Goal: Task Accomplishment & Management: Use online tool/utility

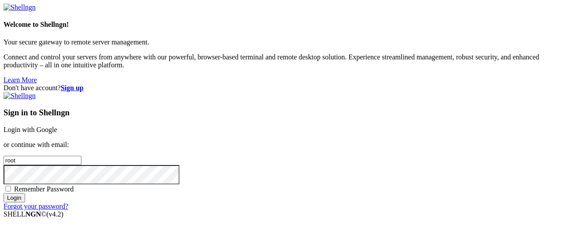
click at [57, 126] on link "Login with Google" at bounding box center [31, 129] width 54 height 7
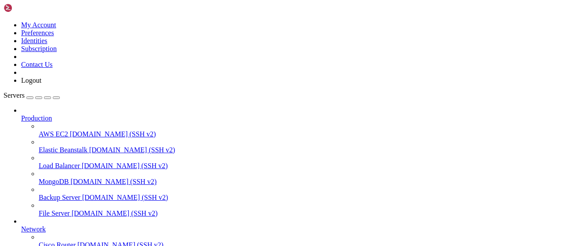
scroll to position [179, 0]
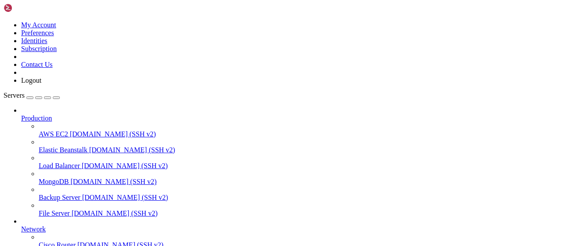
type input "/root/autopostexe"
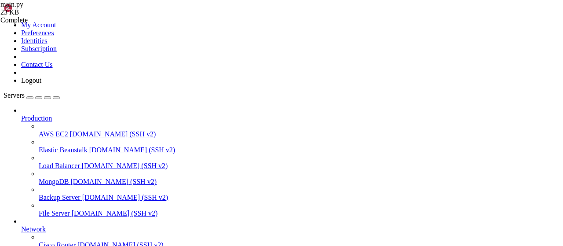
type textarea "if __name__ == "__main__": [DOMAIN_NAME](main())"
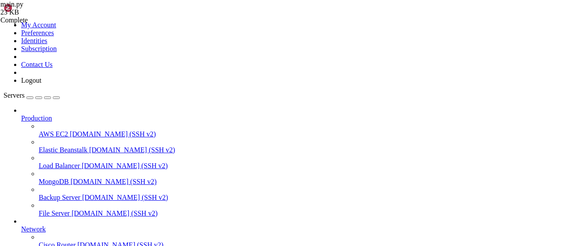
drag, startPoint x: 323, startPoint y: 124, endPoint x: 186, endPoint y: 59, distance: 152.4
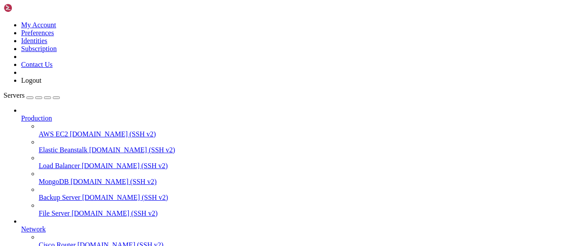
drag, startPoint x: 185, startPoint y: 32, endPoint x: 103, endPoint y: 32, distance: 82.3
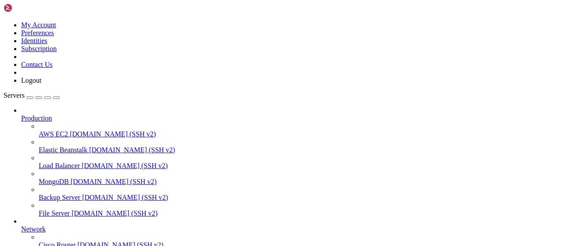
drag, startPoint x: 207, startPoint y: 31, endPoint x: 79, endPoint y: 29, distance: 127.6
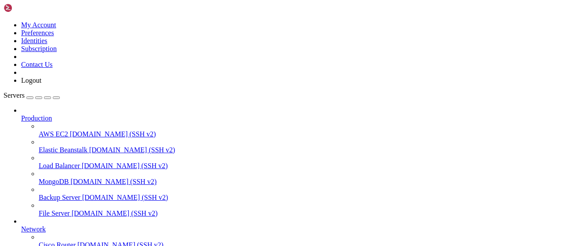
scroll to position [217, 0]
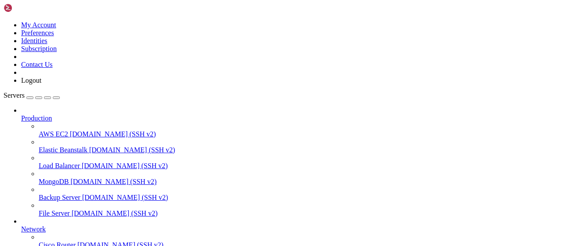
scroll to position [0, 0]
drag, startPoint x: 193, startPoint y: 29, endPoint x: 122, endPoint y: 31, distance: 70.9
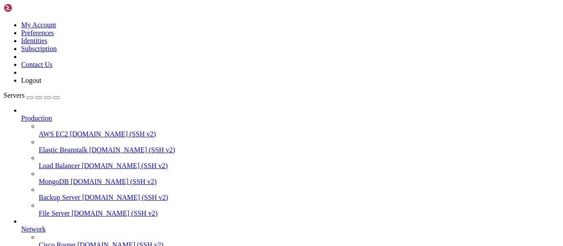
drag, startPoint x: 212, startPoint y: 32, endPoint x: 96, endPoint y: 33, distance: 115.8
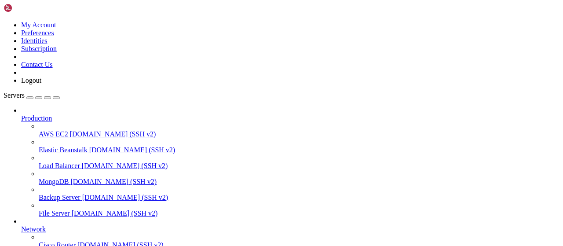
type input "/root"
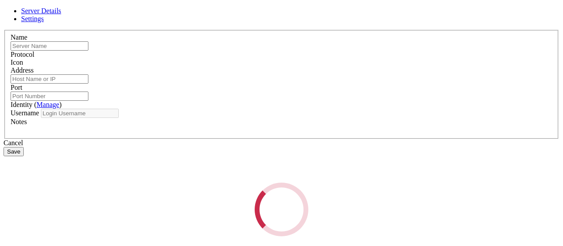
type input "[DEMOGRAPHIC_DATA]"
type input "[TECHNICAL_ID]"
type input "22"
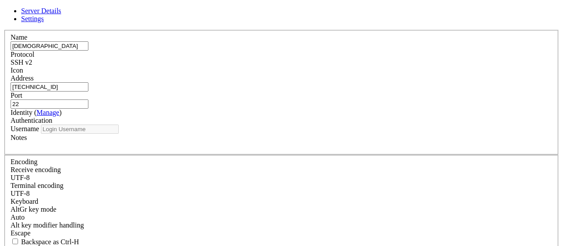
type input "root"
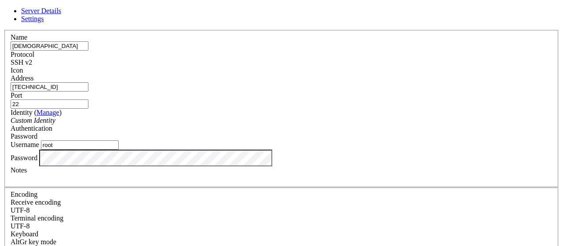
drag, startPoint x: 221, startPoint y: 96, endPoint x: 112, endPoint y: 85, distance: 109.7
click at [88, 85] on input "[TECHNICAL_ID]" at bounding box center [50, 86] width 78 height 9
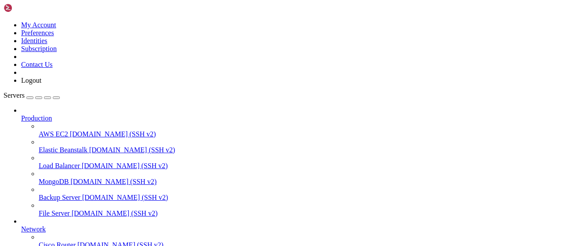
scroll to position [0, 0]
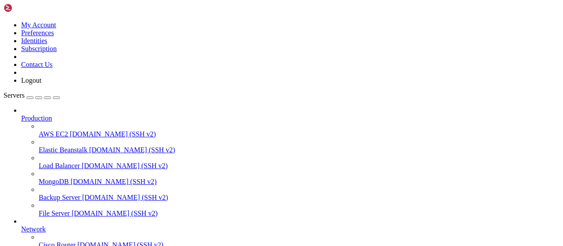
type input "/root/autopostexe"
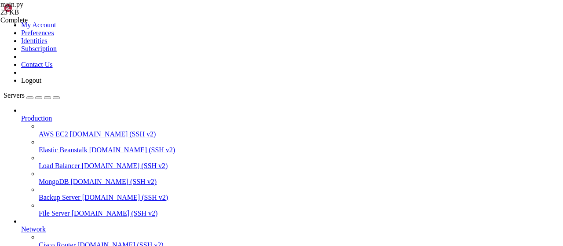
scroll to position [107, 0]
drag, startPoint x: 132, startPoint y: 154, endPoint x: 187, endPoint y: 267, distance: 126.6
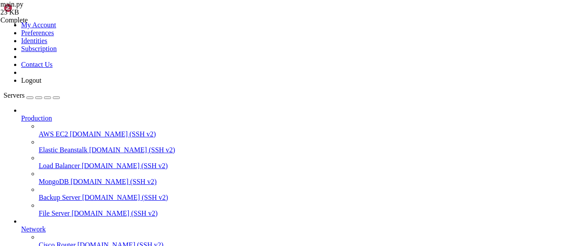
drag, startPoint x: 190, startPoint y: 136, endPoint x: 108, endPoint y: -1, distance: 159.3
type textarea "import asyncio import json"
